Goal: Information Seeking & Learning: Learn about a topic

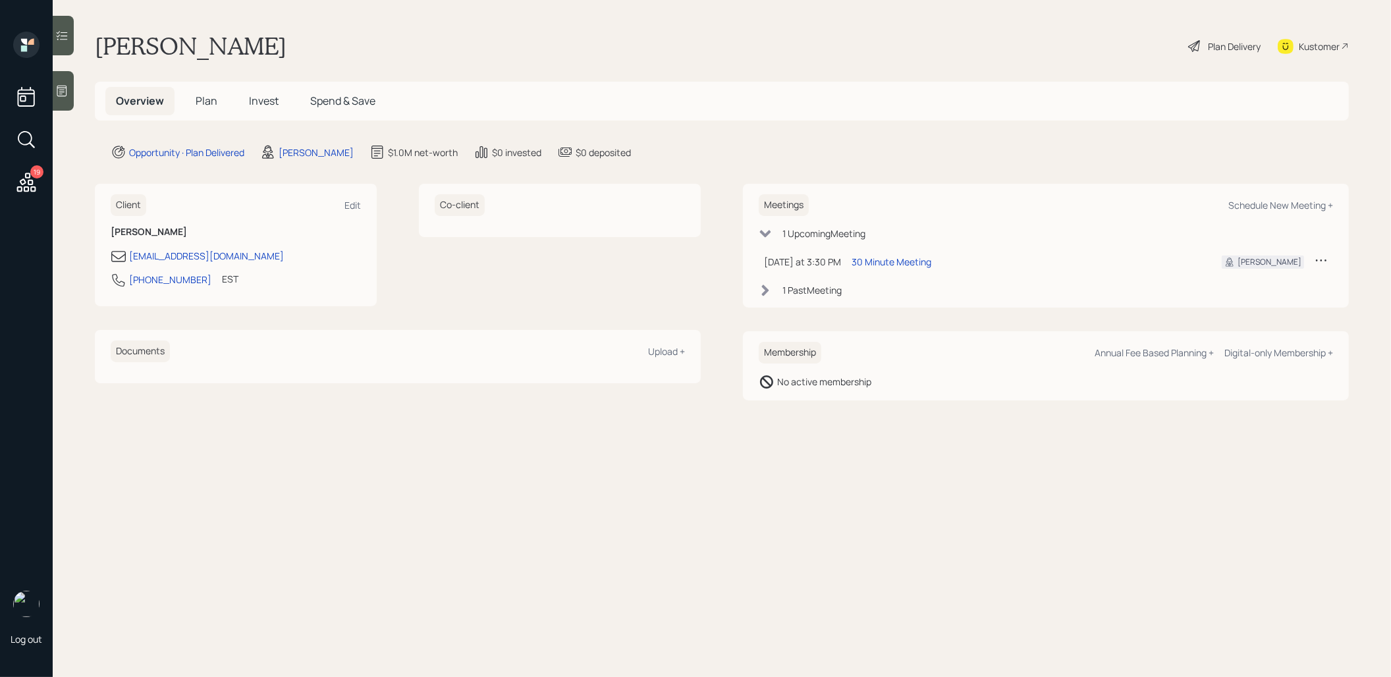
click at [204, 99] on span "Plan" at bounding box center [207, 101] width 22 height 14
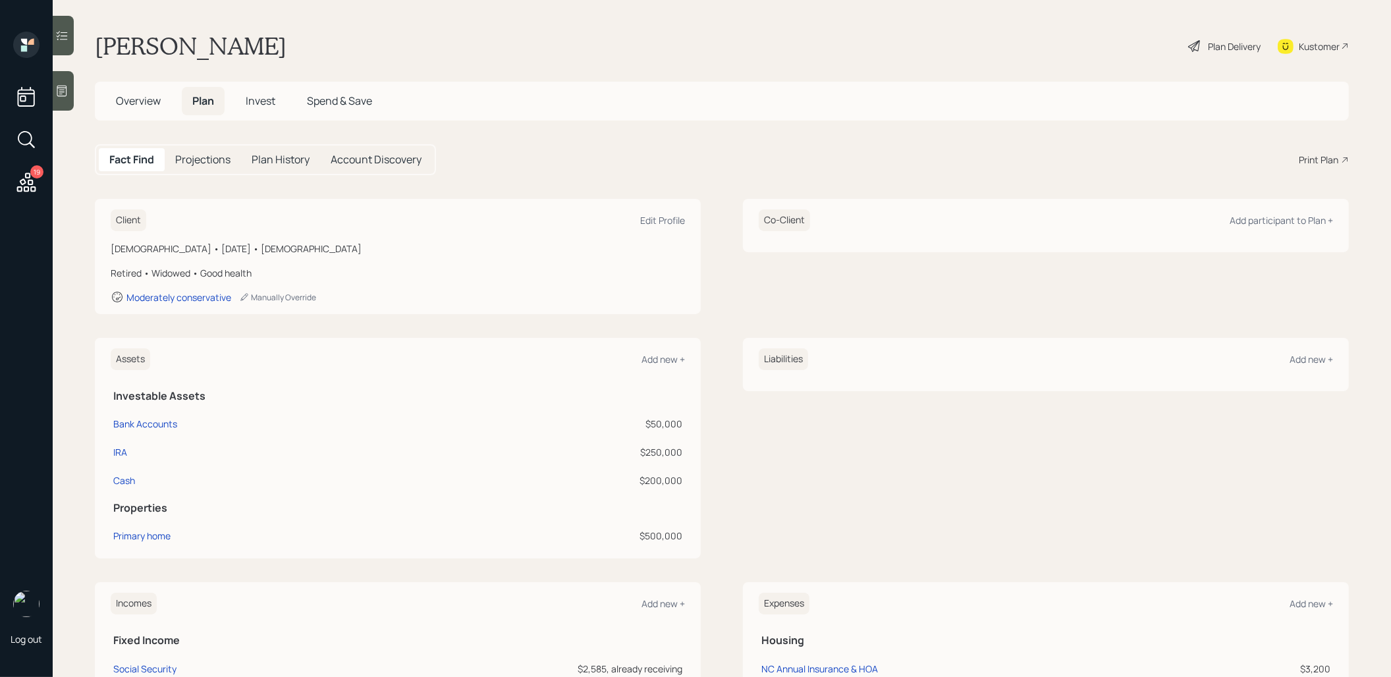
click at [1313, 157] on div "Print Plan" at bounding box center [1319, 160] width 40 height 14
click at [265, 99] on span "Invest" at bounding box center [261, 101] width 30 height 14
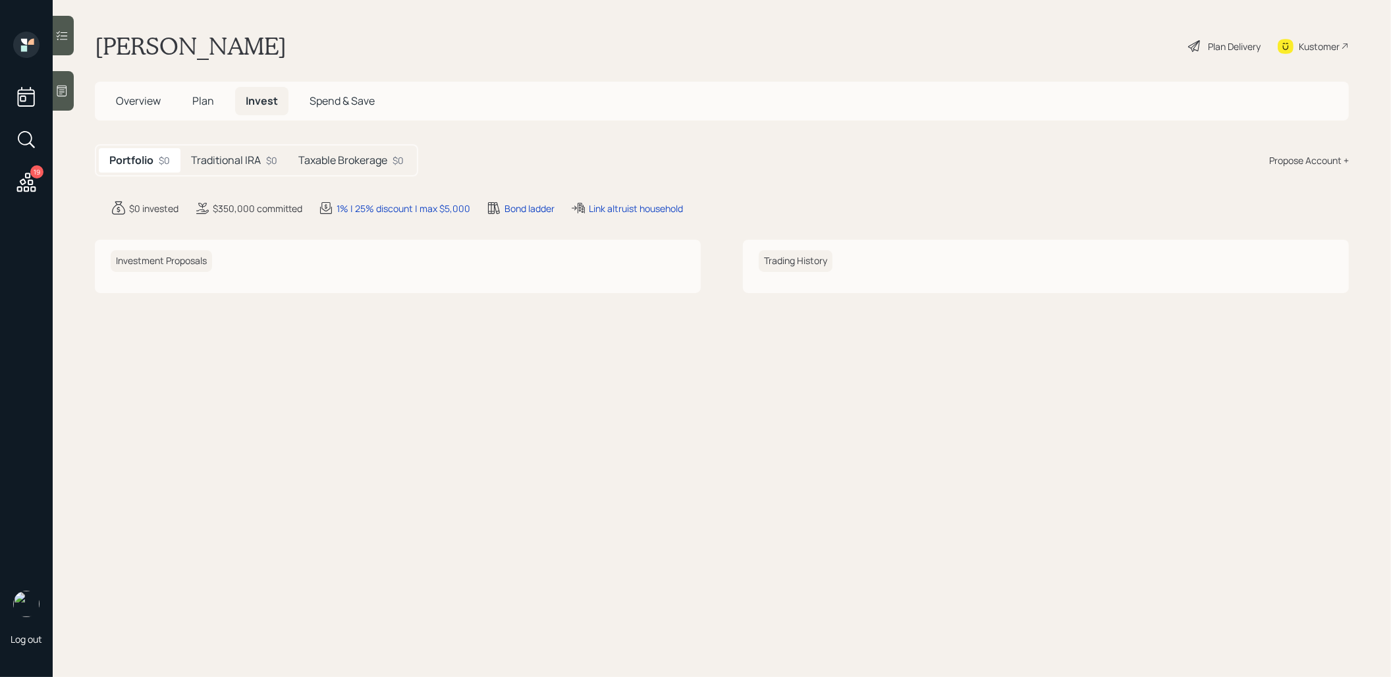
click at [241, 159] on h5 "Traditional IRA" at bounding box center [226, 160] width 70 height 13
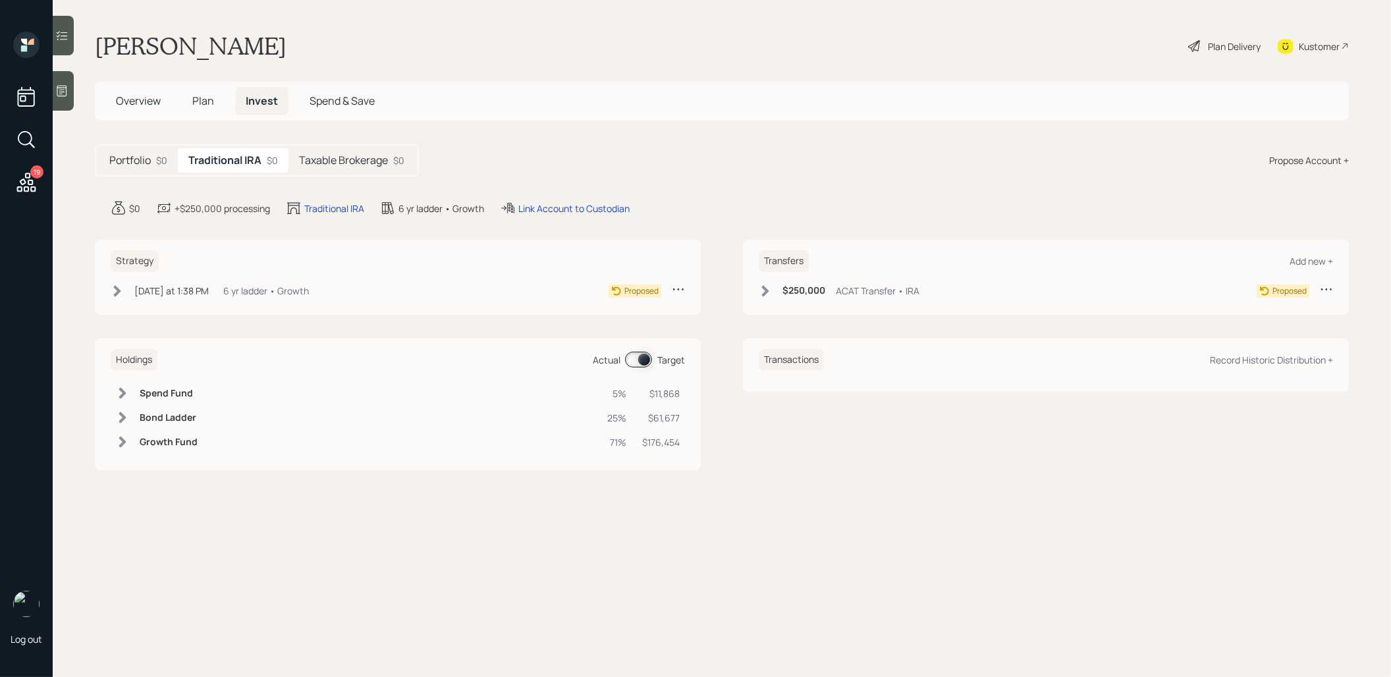
click at [347, 155] on h5 "Taxable Brokerage" at bounding box center [343, 160] width 89 height 13
click at [204, 102] on span "Plan" at bounding box center [203, 101] width 22 height 14
